Goal: Task Accomplishment & Management: Use online tool/utility

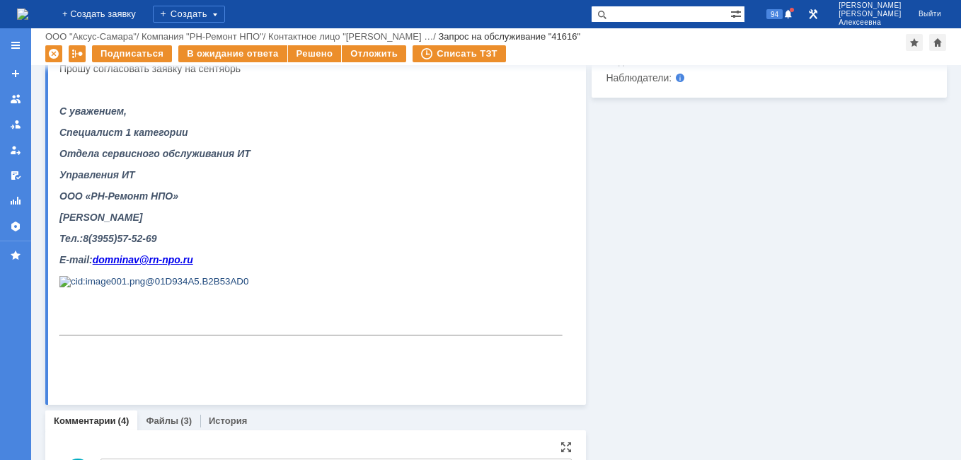
scroll to position [849, 0]
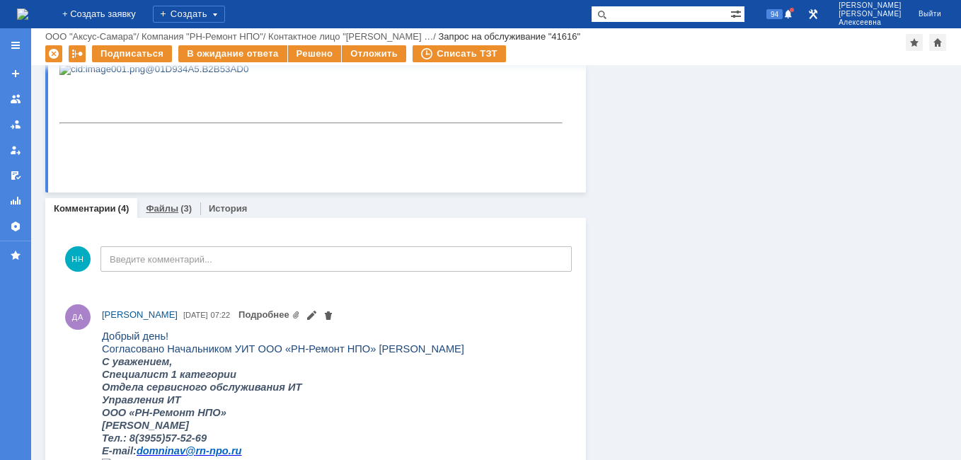
click at [168, 210] on link "Файлы" at bounding box center [162, 208] width 33 height 11
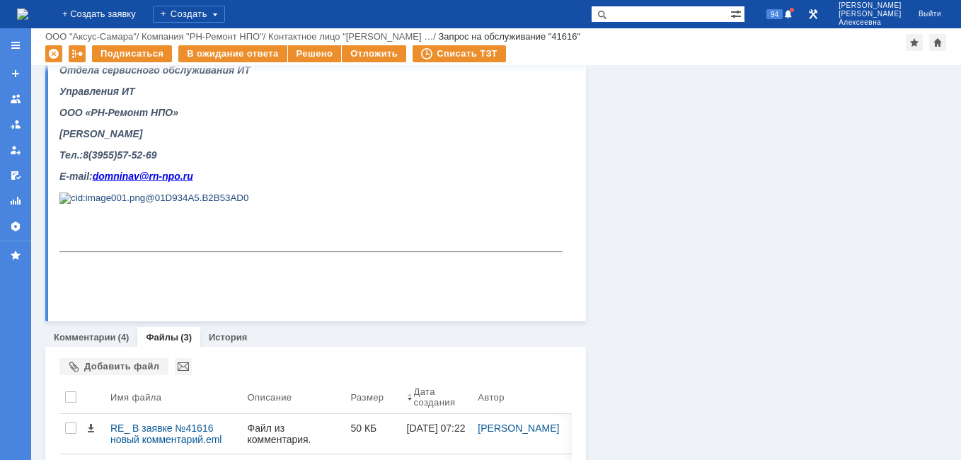
scroll to position [836, 0]
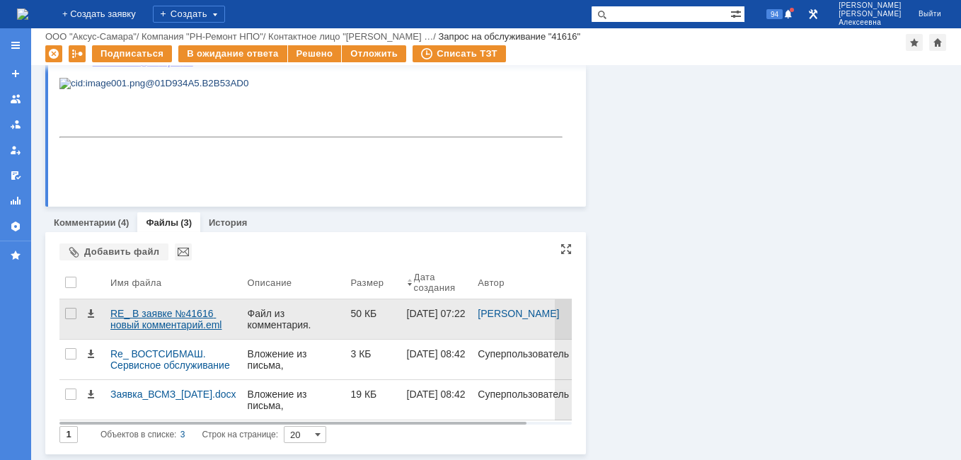
click at [147, 320] on div "RE_ В заявке №41616 новый комментарий.eml" at bounding box center [173, 319] width 126 height 23
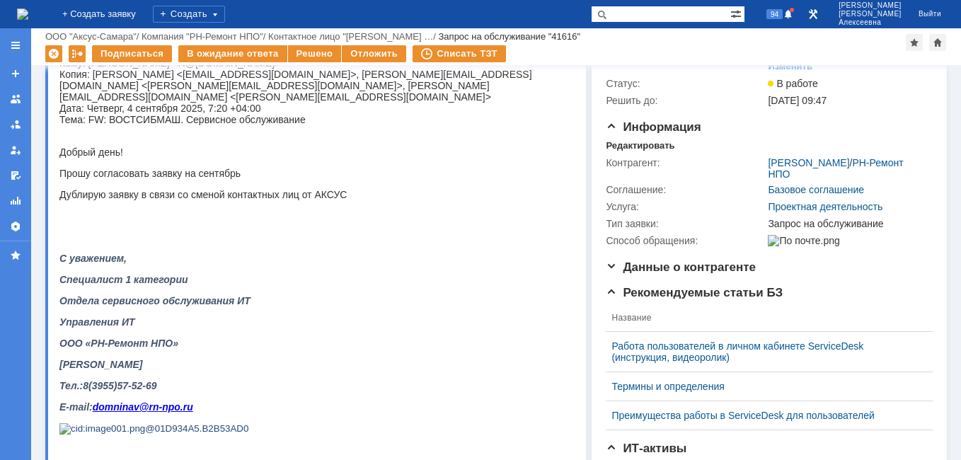
scroll to position [0, 0]
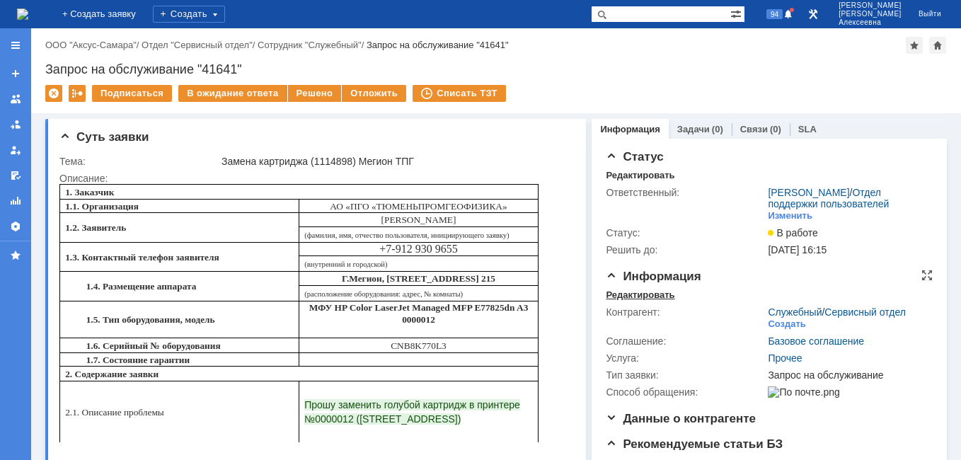
click at [624, 301] on div "Редактировать" at bounding box center [640, 295] width 69 height 11
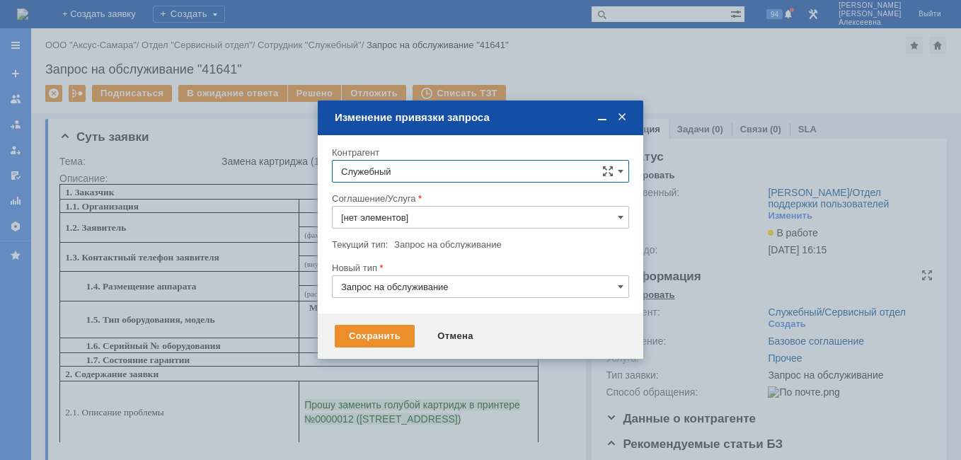
type input "Прочее"
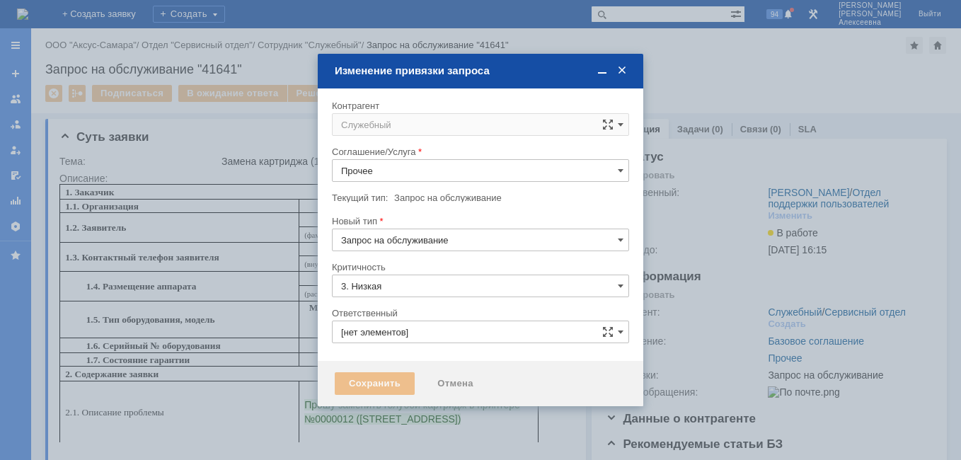
type input "[не указано]"
type input "Новоженова Наталья Алексеевна"
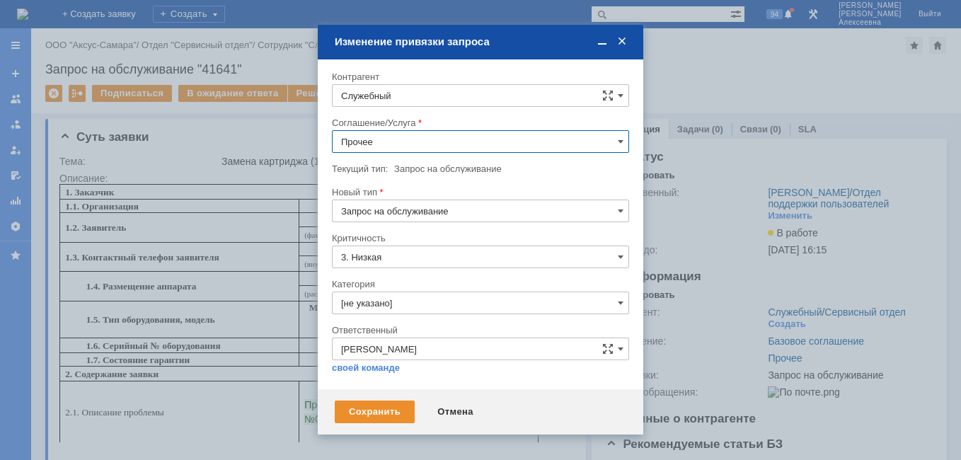
click at [622, 36] on span at bounding box center [622, 41] width 14 height 13
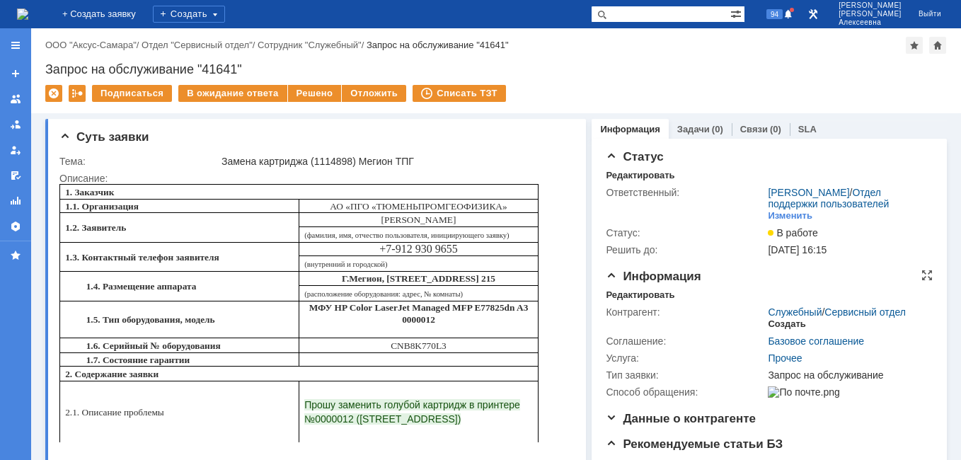
click at [789, 330] on div "Создать" at bounding box center [787, 324] width 38 height 11
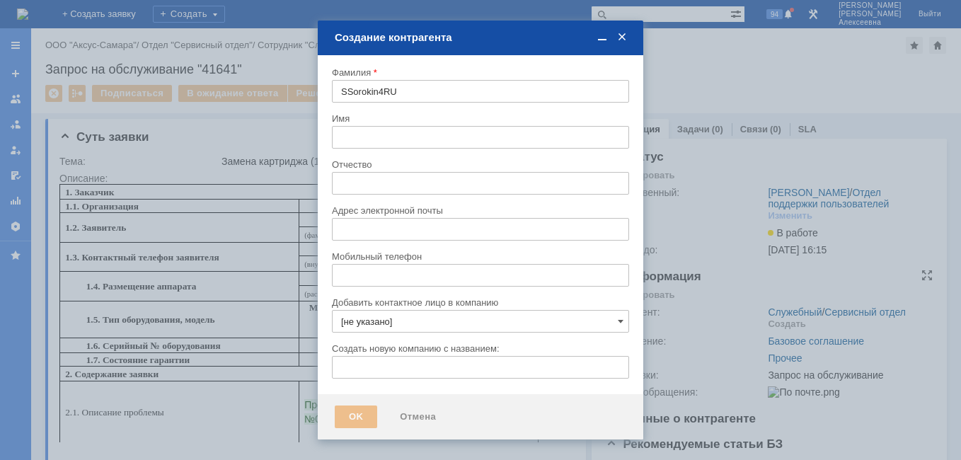
type input "ssorokin4@slb.ru"
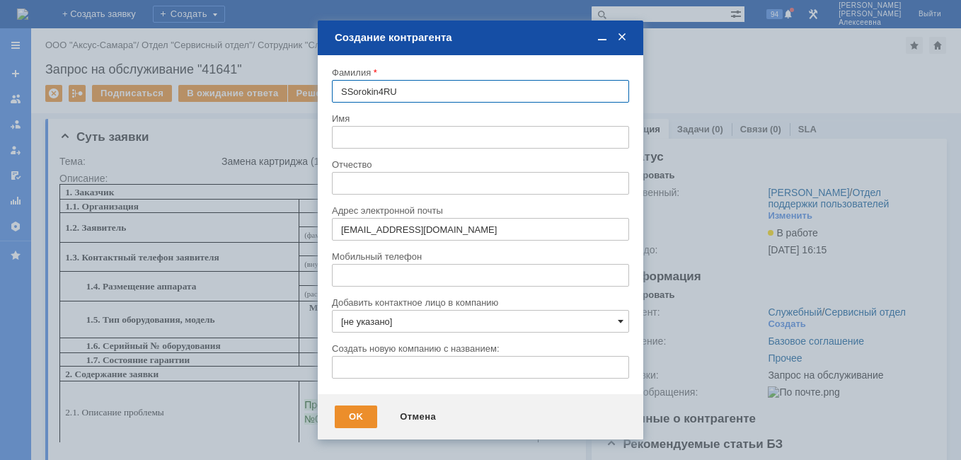
click at [619, 316] on span at bounding box center [621, 321] width 6 height 11
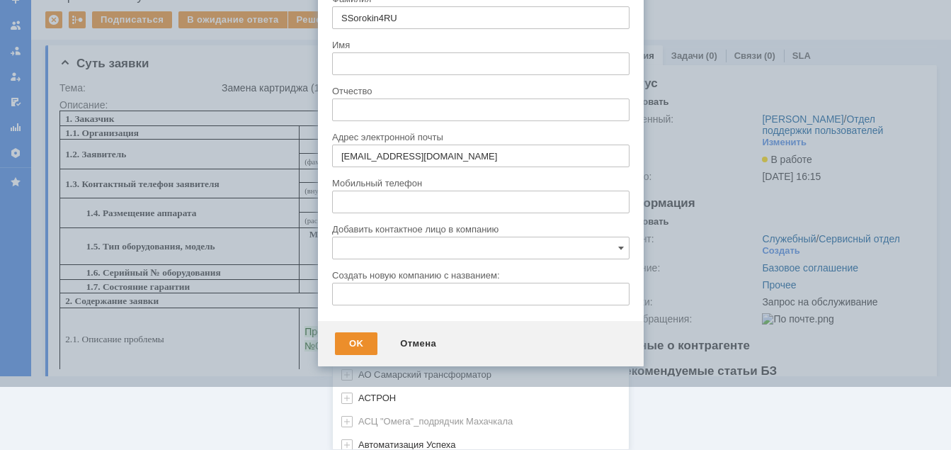
scroll to position [354, 0]
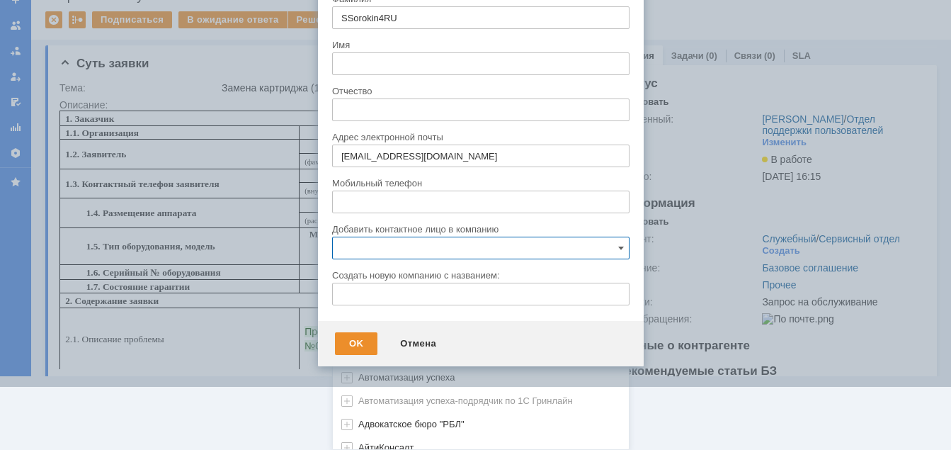
click at [365, 245] on input "text" at bounding box center [480, 247] width 297 height 23
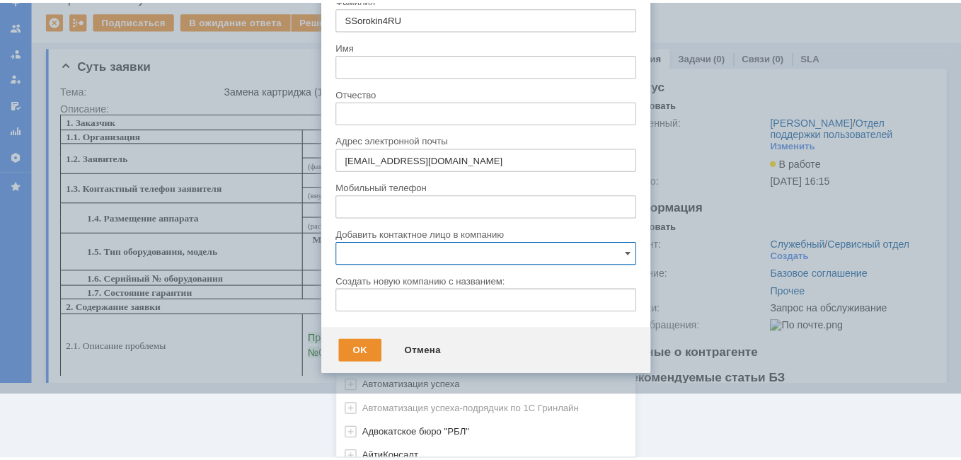
scroll to position [0, 0]
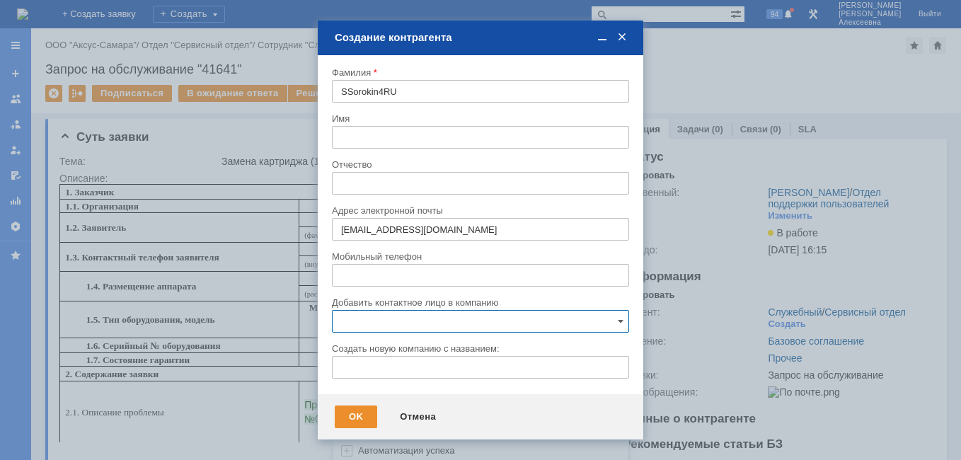
click at [372, 198] on tbody "Фамилия SSorokin4RU Имя Отчество Адрес электронной почты ssorokin4@slb.ru Мобил…" at bounding box center [480, 228] width 297 height 322
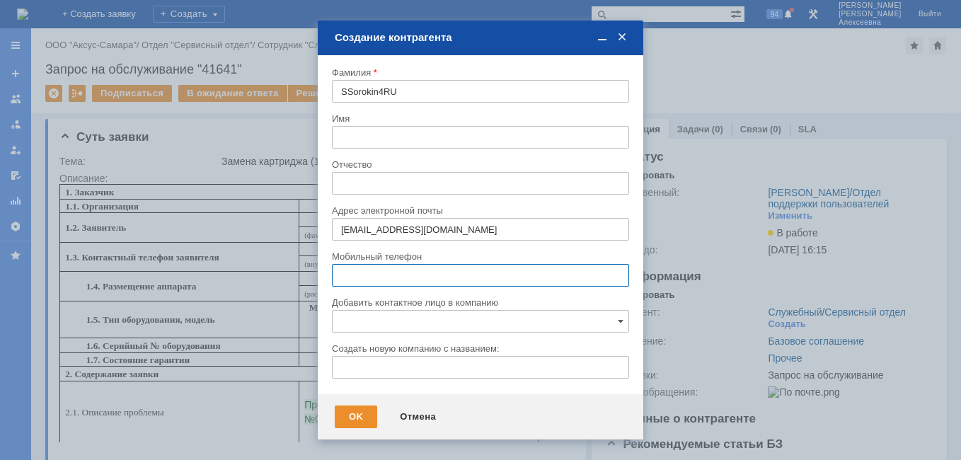
type input "[не указано]"
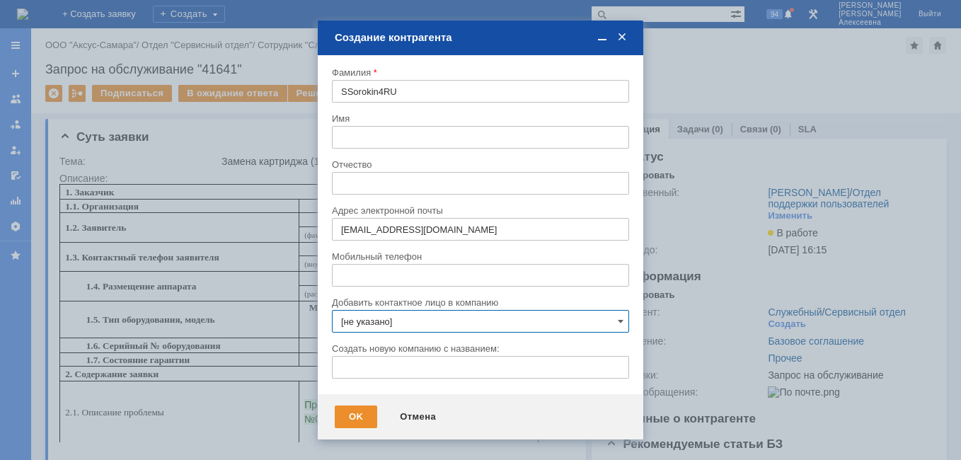
click at [374, 313] on input "[не указано]" at bounding box center [480, 321] width 297 height 23
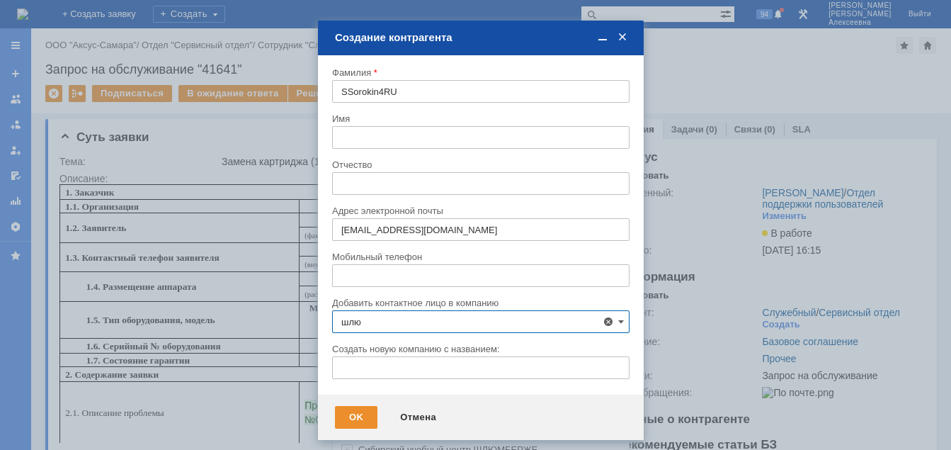
scroll to position [118, 0]
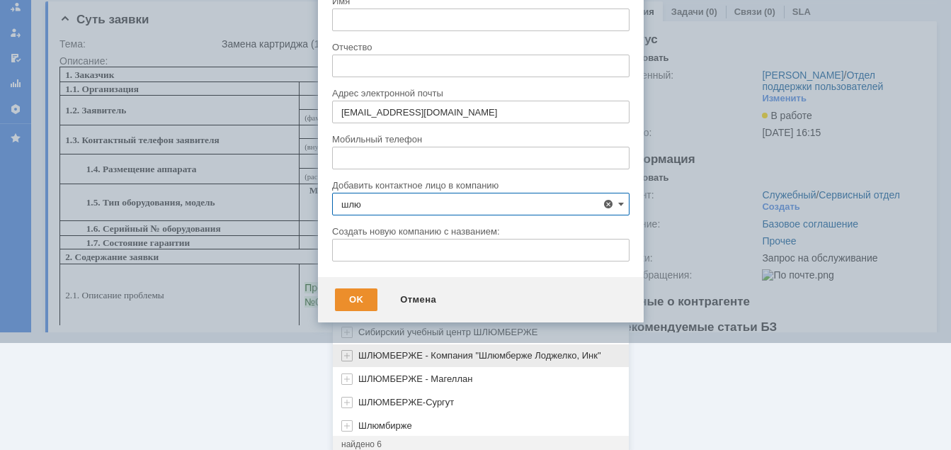
click at [450, 350] on span "ШЛЮМБЕРЖЕ - Компания "Шлюмберже Лоджелко, Инк"" at bounding box center [479, 355] width 243 height 11
type input "ШЛЮМБЕРЖЕ - Компания "Шлюмберже Лоджелко, Инк""
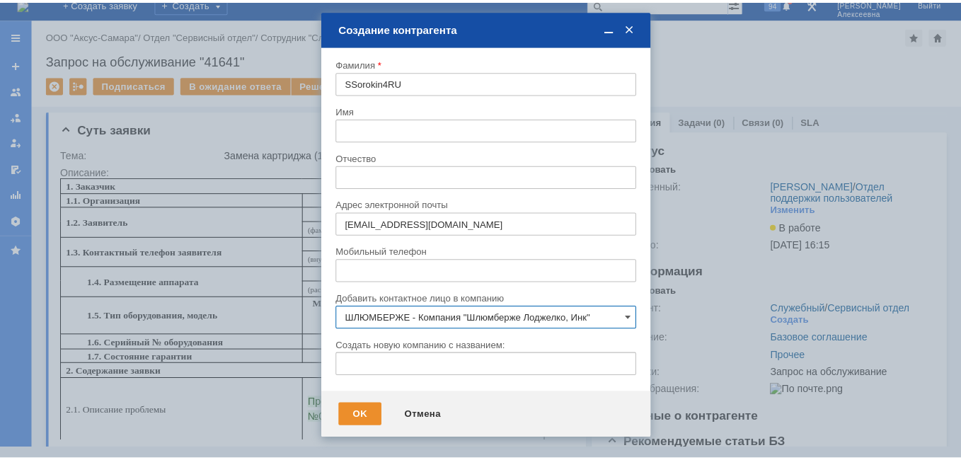
scroll to position [0, 0]
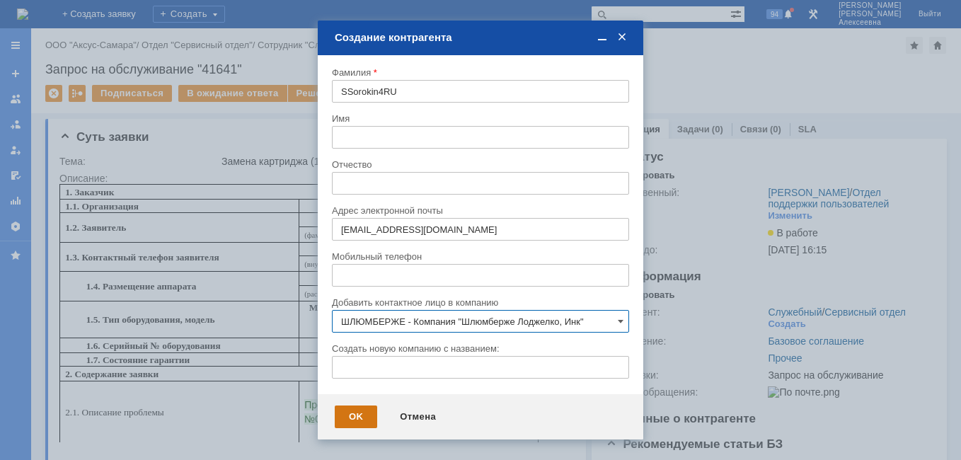
click at [353, 415] on div "OK" at bounding box center [356, 417] width 42 height 23
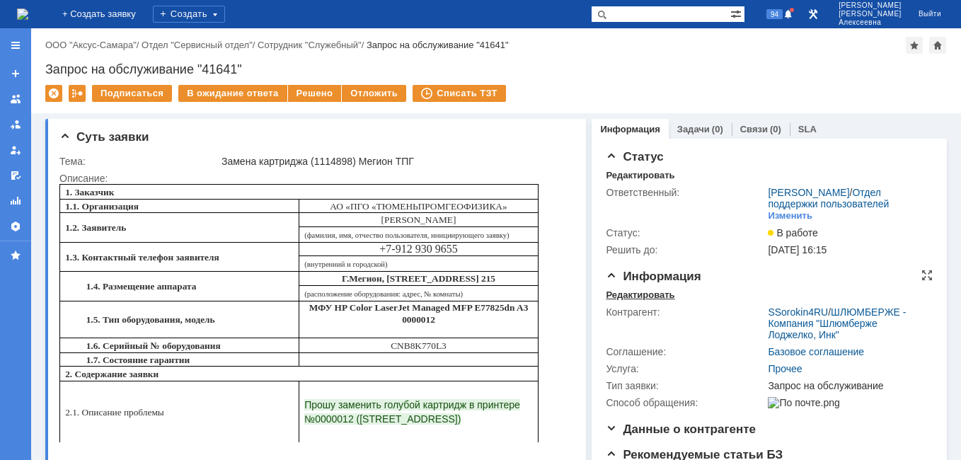
click at [638, 301] on div "Редактировать" at bounding box center [640, 295] width 69 height 11
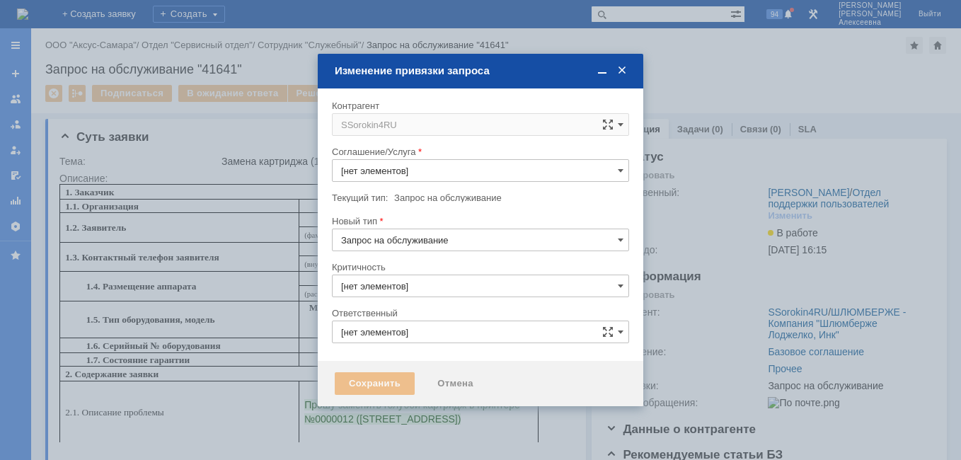
type input "Прочее"
type input "3. Низкая"
type input "[не указано]"
type input "[PERSON_NAME]"
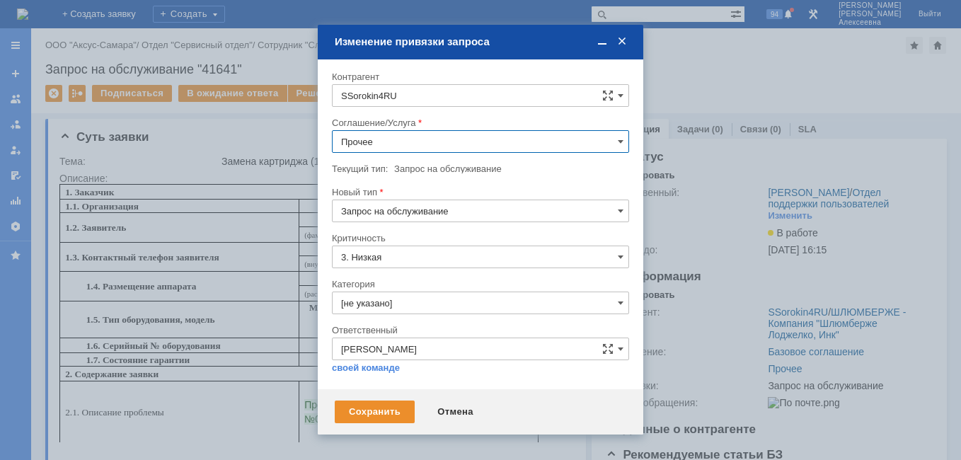
click at [614, 139] on input "Прочее" at bounding box center [480, 141] width 297 height 23
click at [428, 305] on span "ПТ_Замена расходных материалов / ресурсных деталей" at bounding box center [480, 305] width 279 height 11
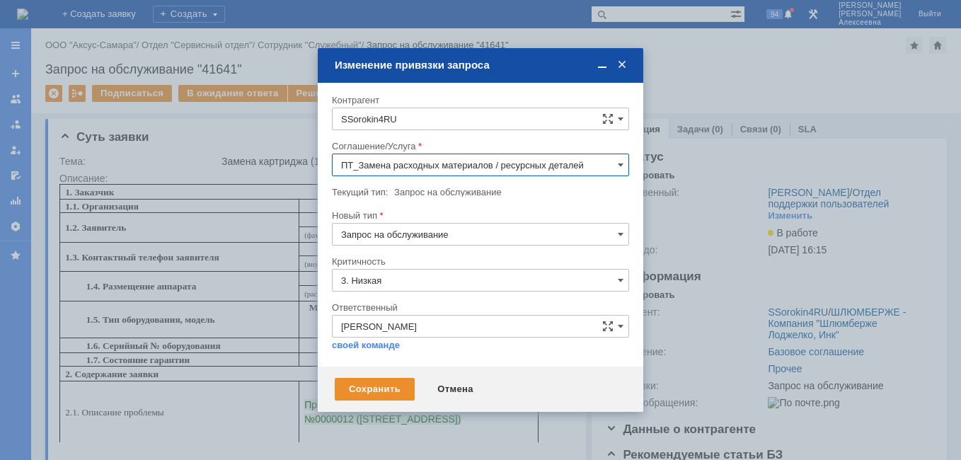
type input "ПТ_Замена расходных материалов / ресурсных деталей"
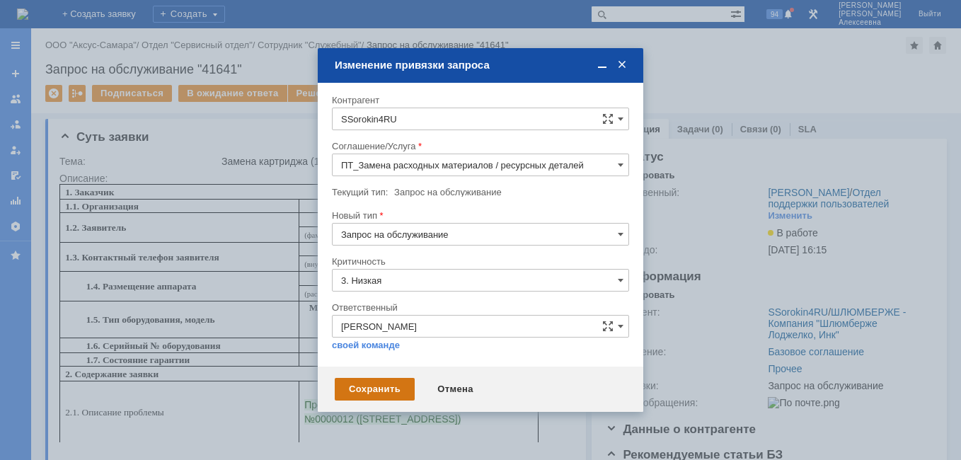
click at [374, 386] on div "Сохранить" at bounding box center [375, 389] width 80 height 23
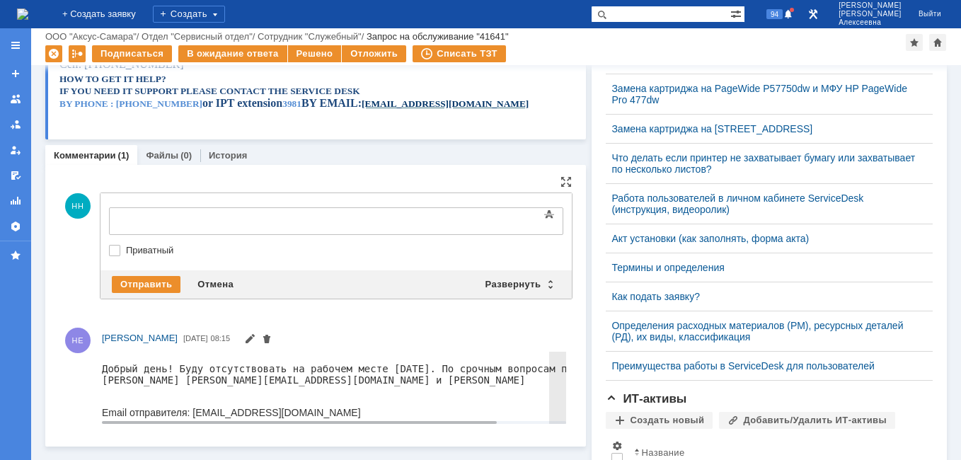
scroll to position [0, 0]
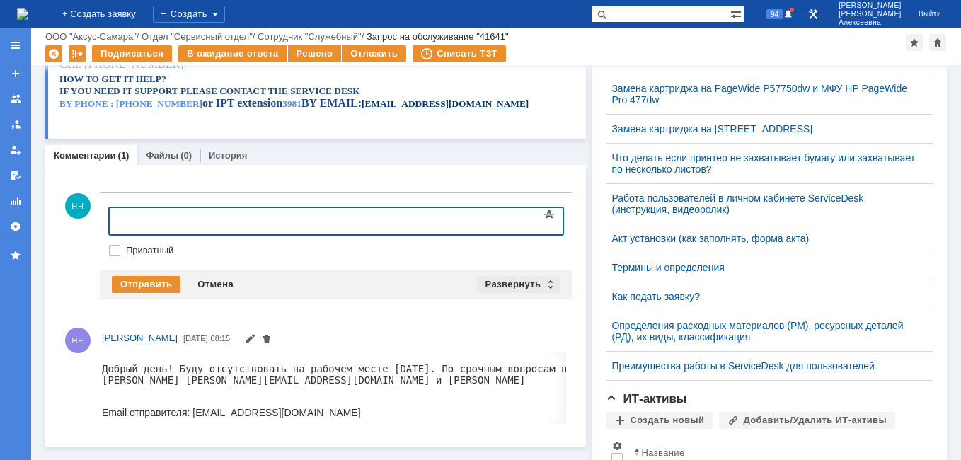
click at [549, 287] on div "Развернуть" at bounding box center [519, 284] width 84 height 17
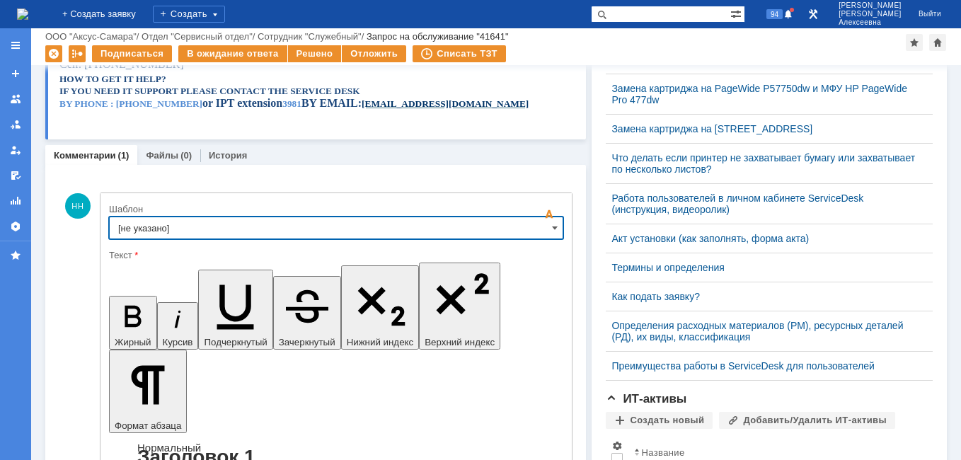
click at [532, 229] on input "[не указано]" at bounding box center [336, 228] width 454 height 23
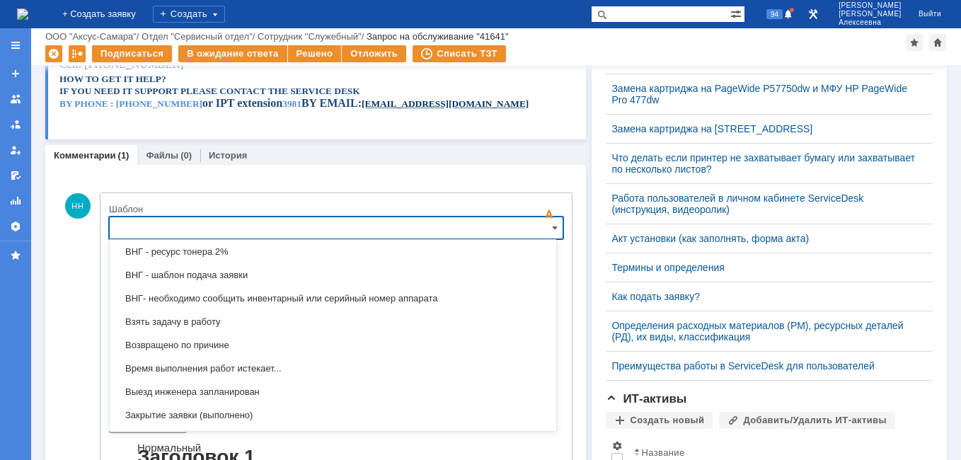
scroll to position [699, 0]
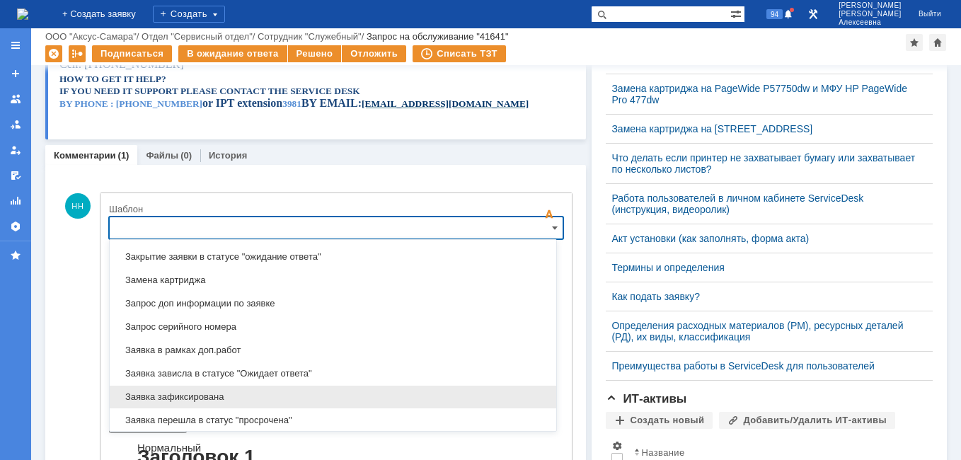
click at [203, 394] on span "Заявка зафиксирована" at bounding box center [333, 396] width 430 height 11
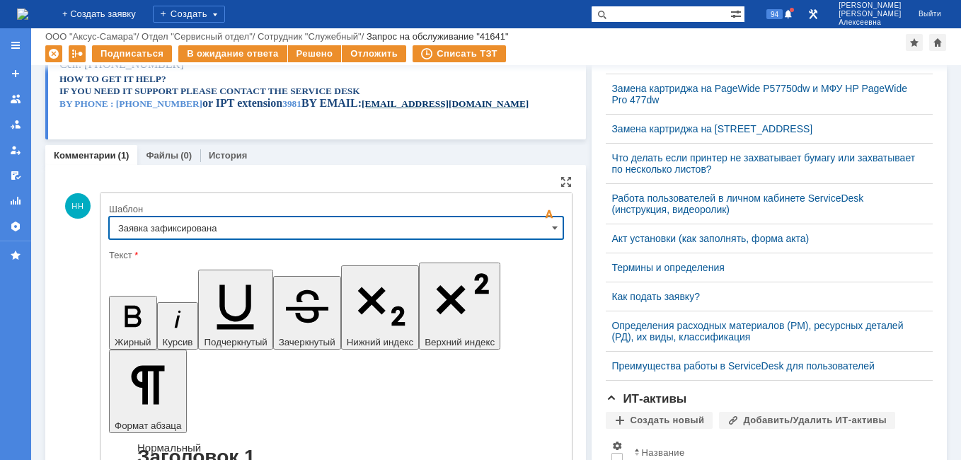
type input "Заявка зафиксирована"
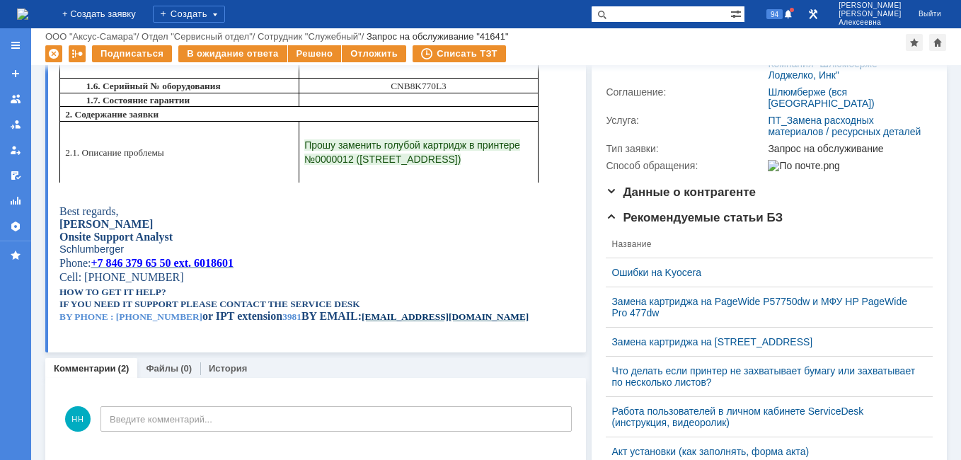
scroll to position [0, 0]
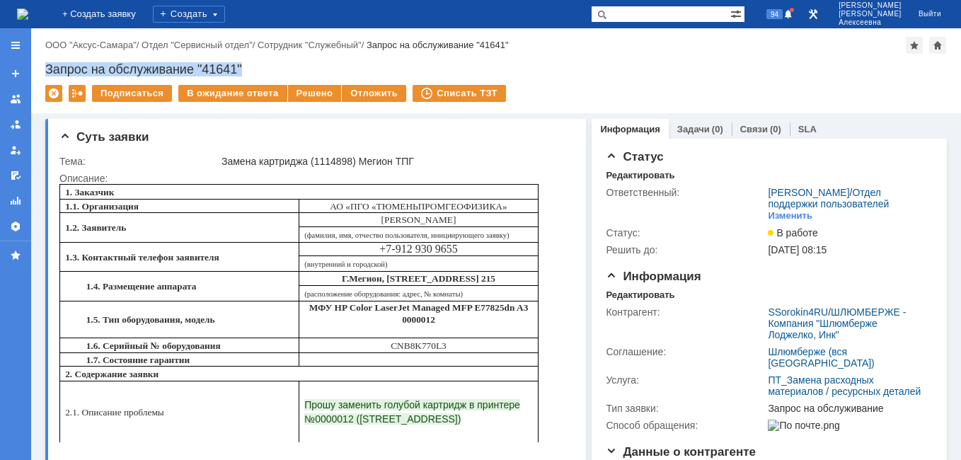
drag, startPoint x: 258, startPoint y: 64, endPoint x: 40, endPoint y: 60, distance: 217.4
click at [40, 60] on div "Назад | ООО "Аксус-Самара" / Отдел "Сервисный отдел" / Сотрудник "Служебный" / …" at bounding box center [496, 70] width 930 height 85
copy div "Запрос на обслуживание "41641""
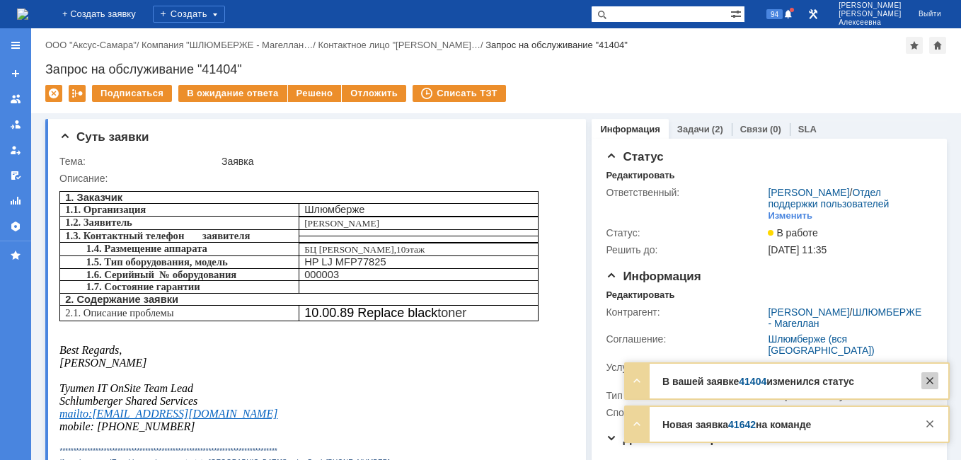
click at [932, 384] on div at bounding box center [930, 380] width 17 height 17
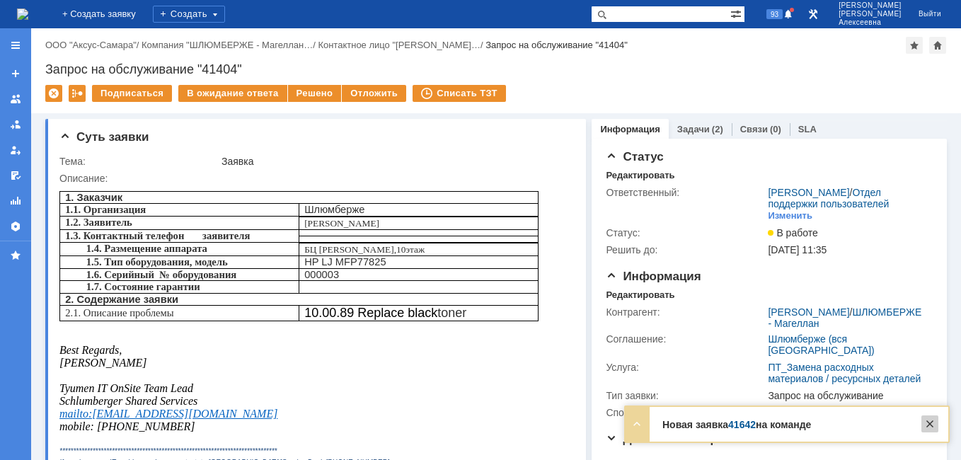
click at [932, 425] on div at bounding box center [930, 424] width 17 height 17
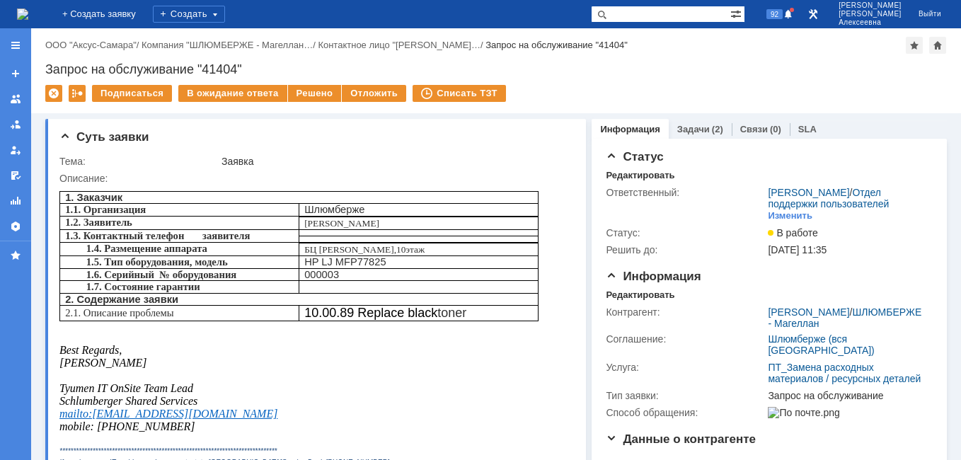
click at [28, 14] on img at bounding box center [22, 13] width 11 height 11
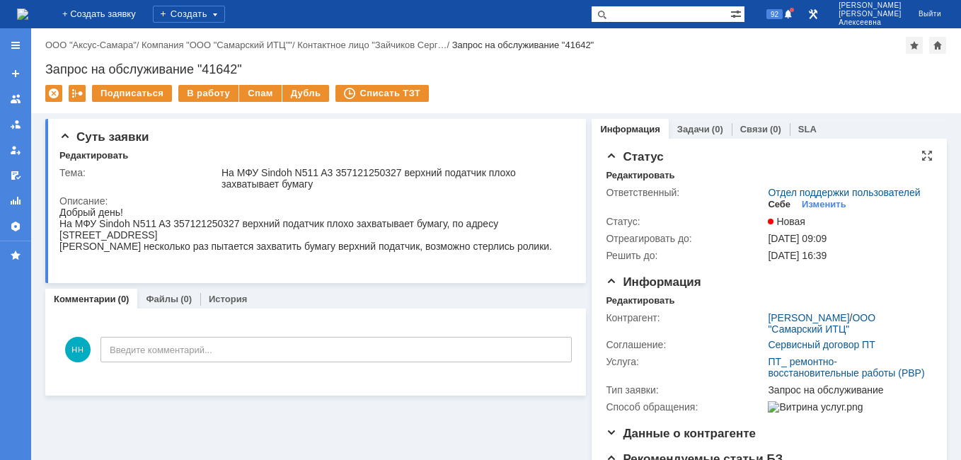
click at [779, 210] on div "Себе" at bounding box center [779, 204] width 23 height 11
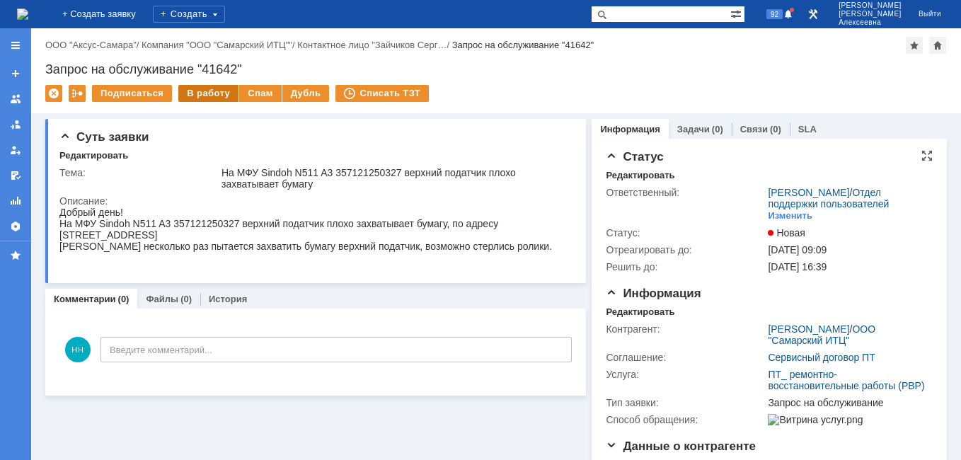
click at [213, 93] on div "В работу" at bounding box center [208, 93] width 60 height 17
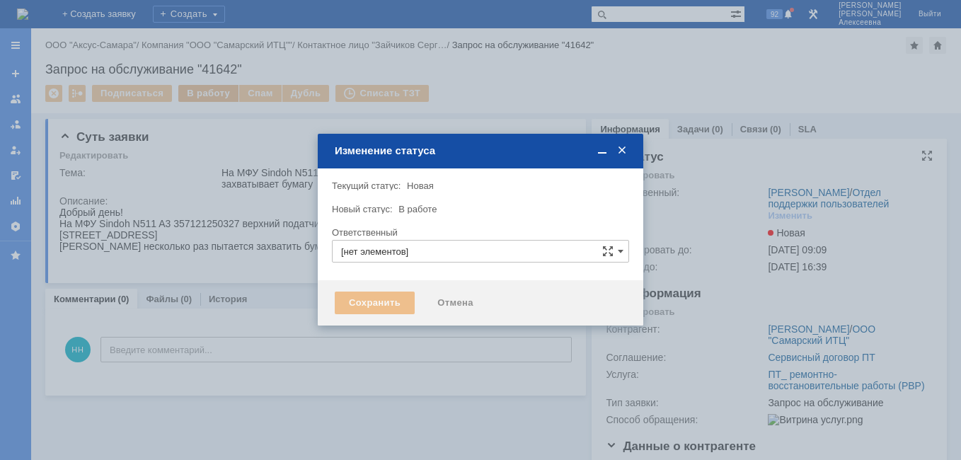
type input "[PERSON_NAME]"
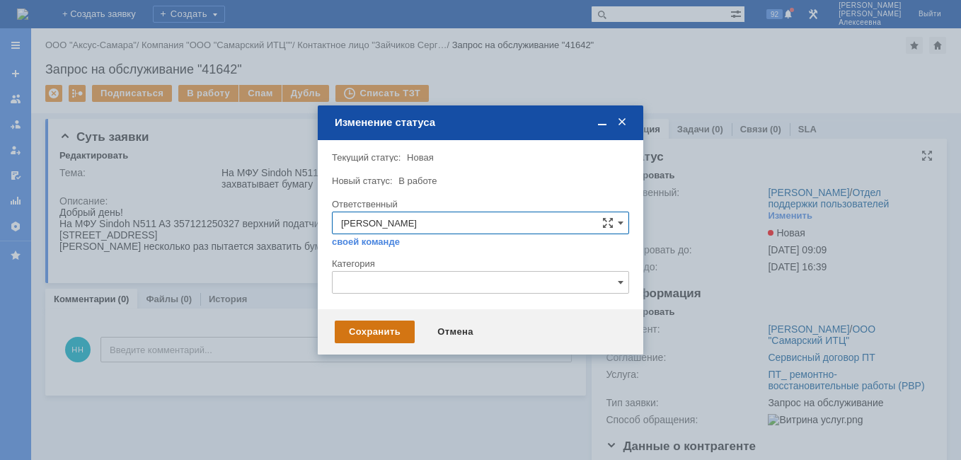
click at [388, 321] on div "Сохранить" at bounding box center [375, 332] width 80 height 23
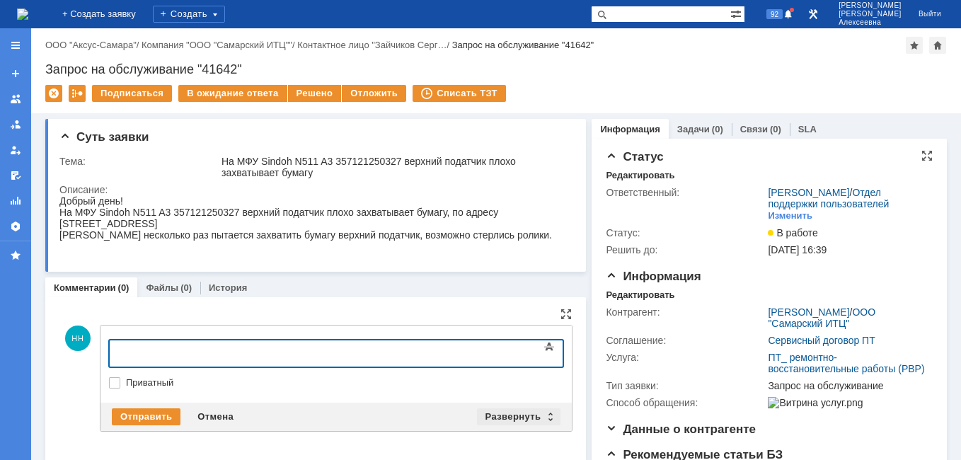
click at [548, 421] on div "Развернуть" at bounding box center [519, 416] width 84 height 17
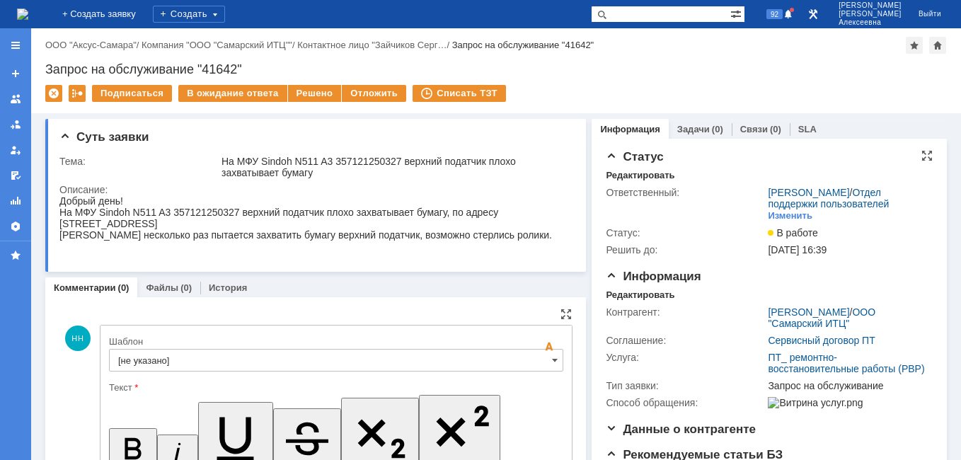
click at [535, 365] on input "[не указано]" at bounding box center [336, 360] width 454 height 23
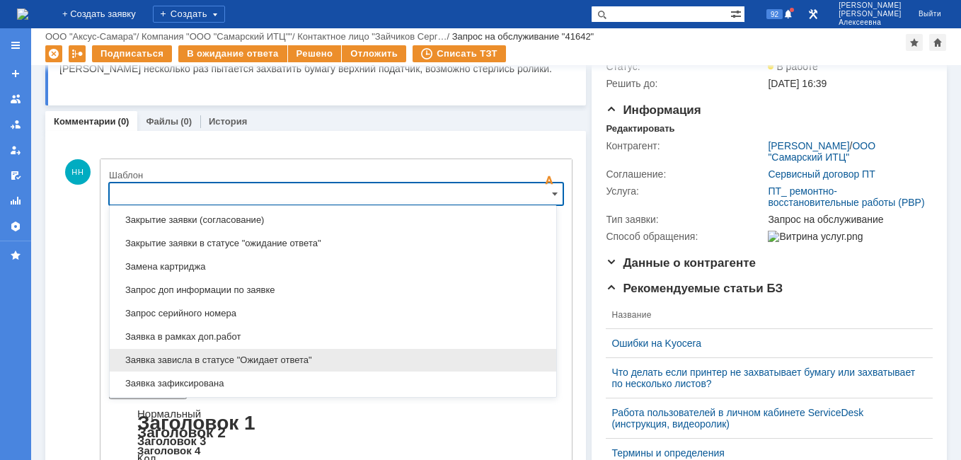
scroll to position [699, 0]
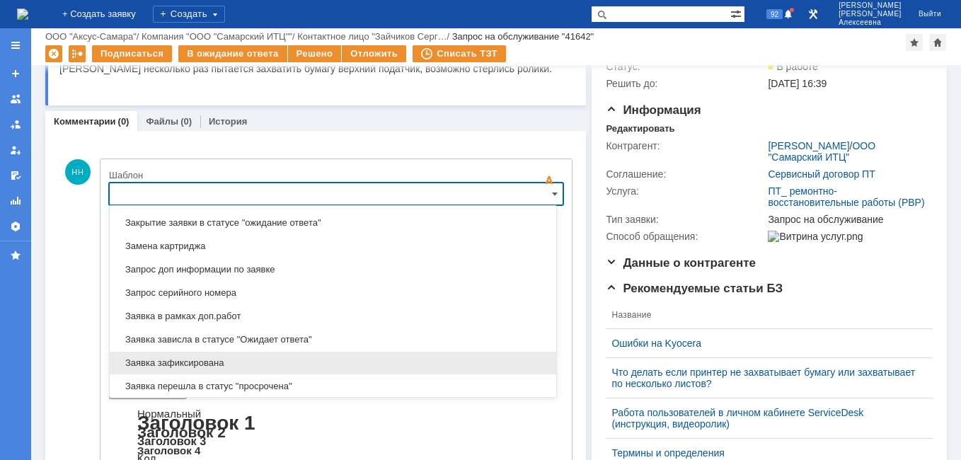
click at [209, 357] on span "Заявка зафиксирована" at bounding box center [333, 362] width 430 height 11
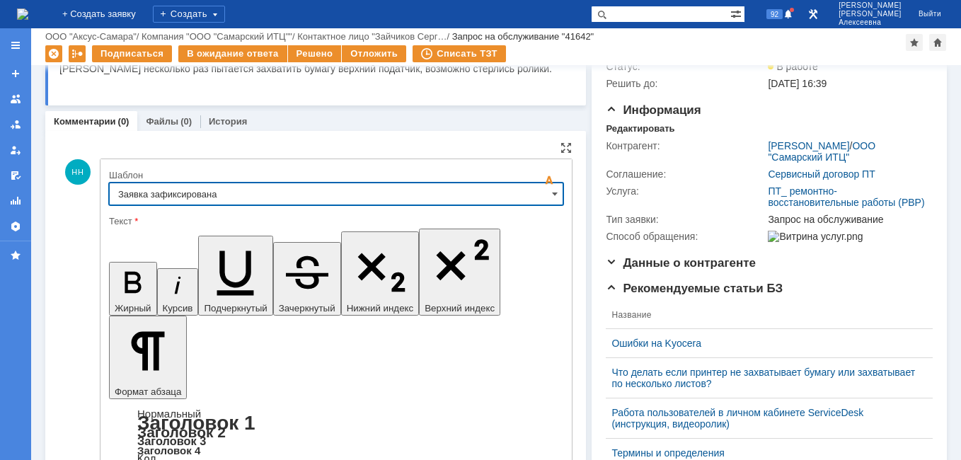
type input "Заявка зафиксирована"
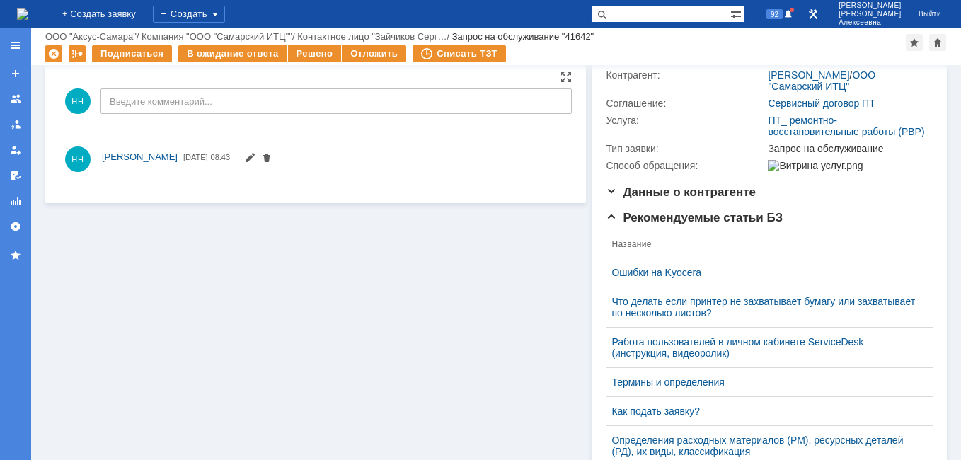
scroll to position [0, 0]
